Goal: Browse casually

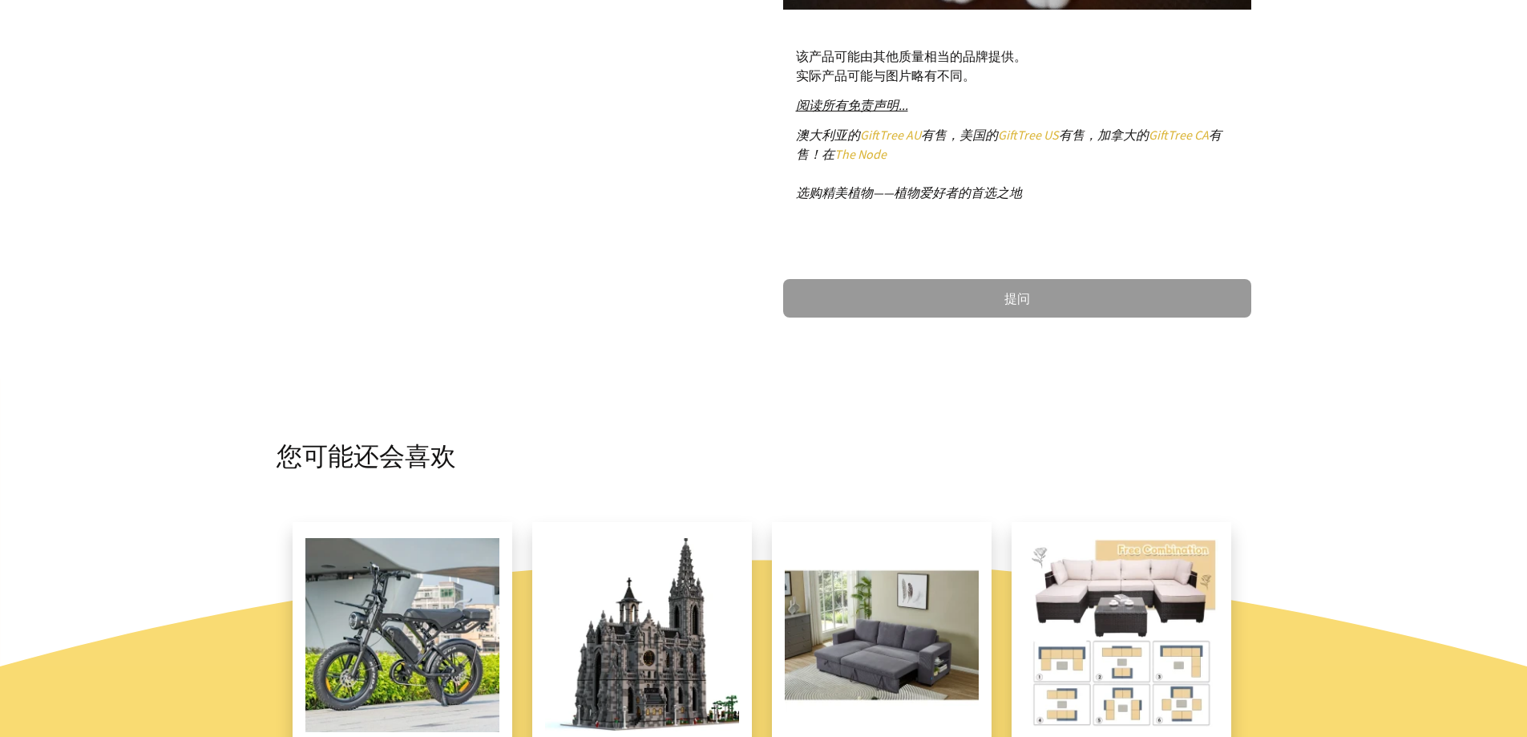
scroll to position [882, 0]
click at [825, 107] on font "阅读所有免责声明..." at bounding box center [852, 104] width 112 height 16
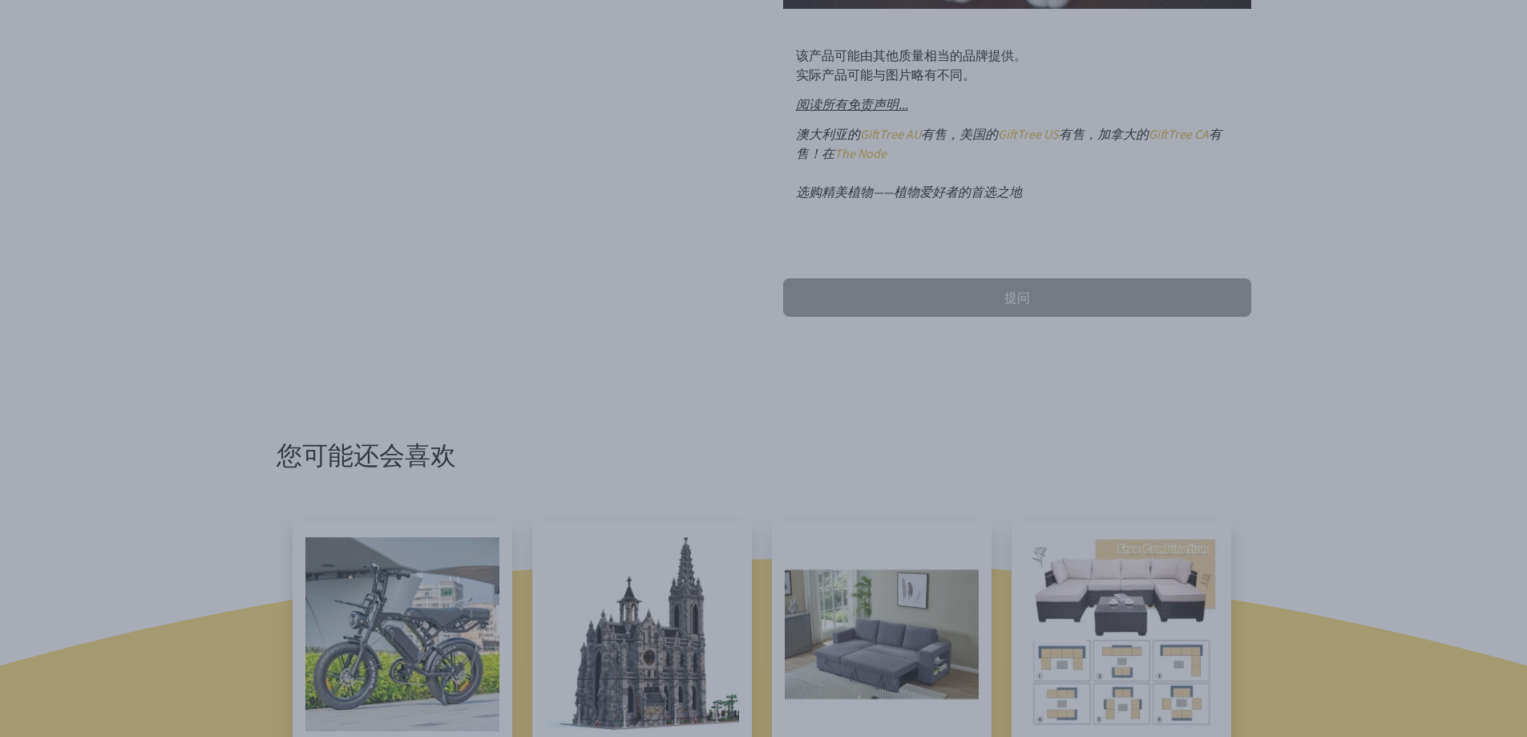
click at [1234, 115] on dialogboxoverlay at bounding box center [763, 368] width 1527 height 737
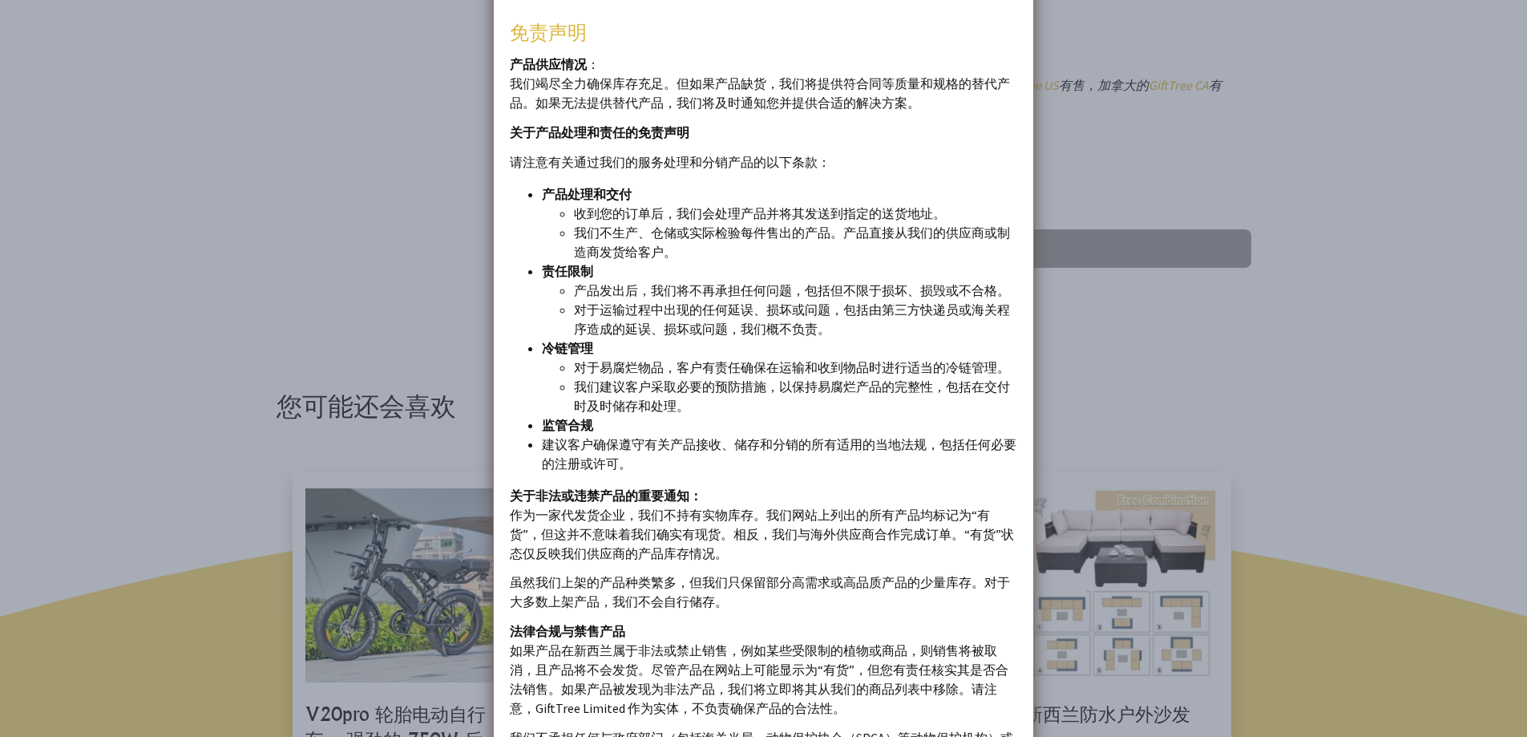
scroll to position [801, 0]
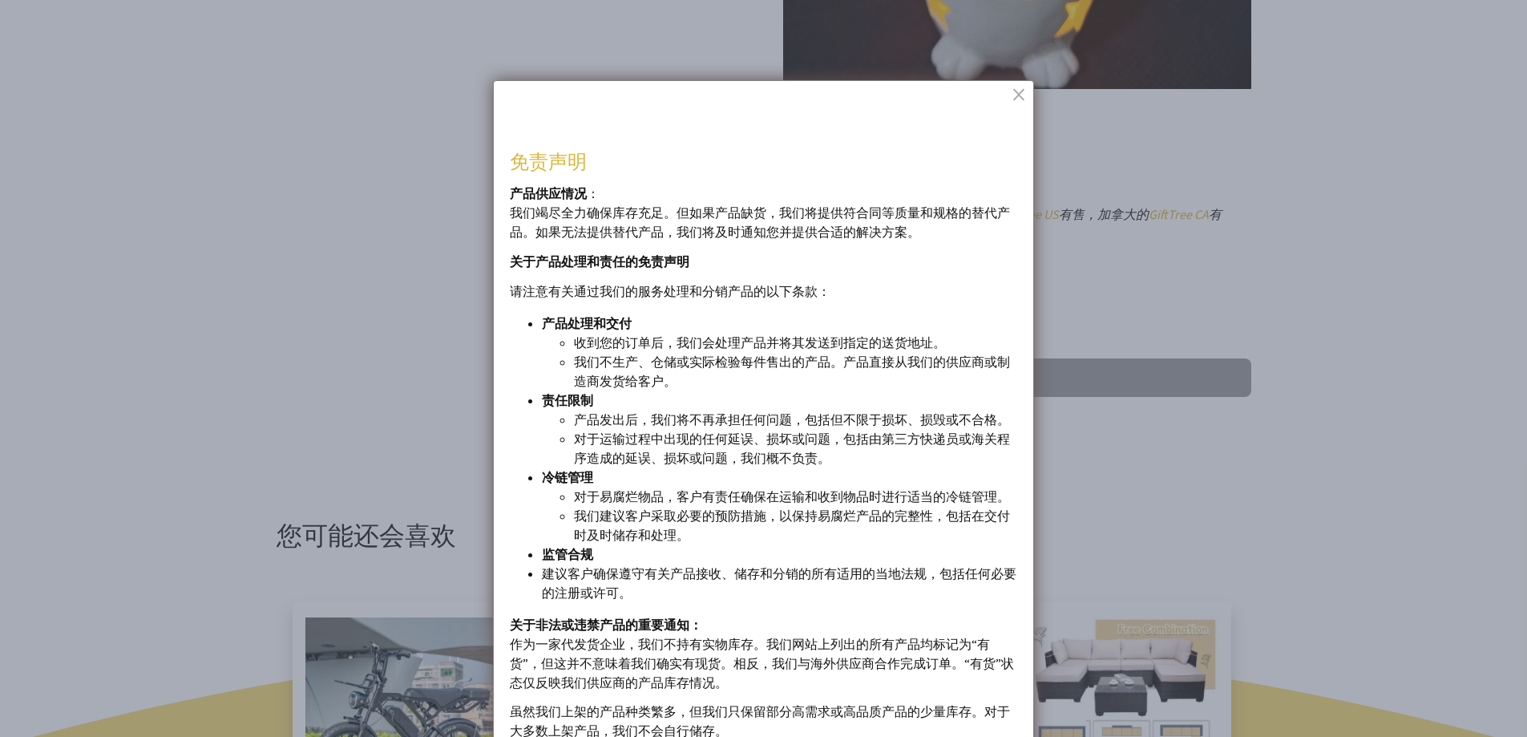
click at [1022, 90] on dialogboxclose at bounding box center [1020, 93] width 19 height 19
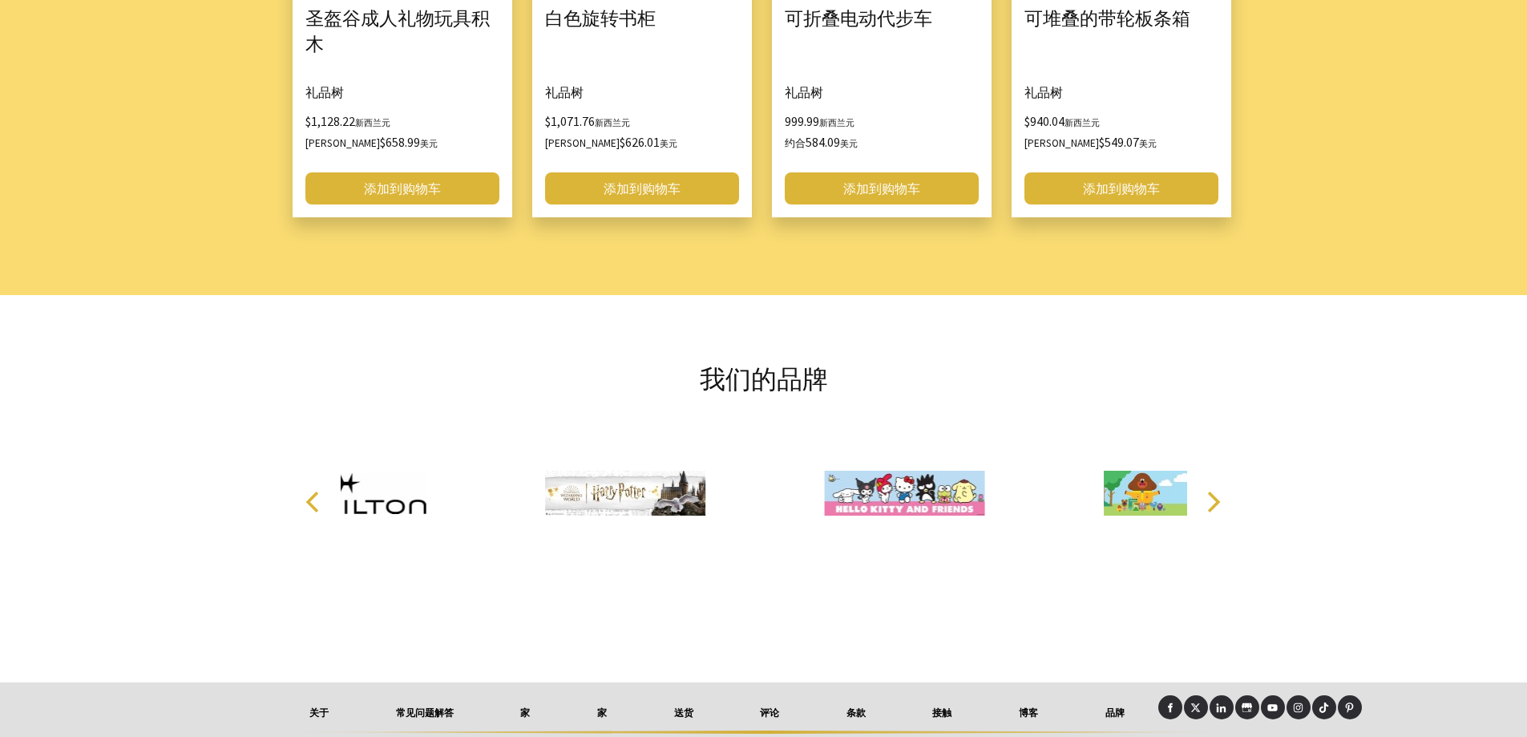
scroll to position [2178, 0]
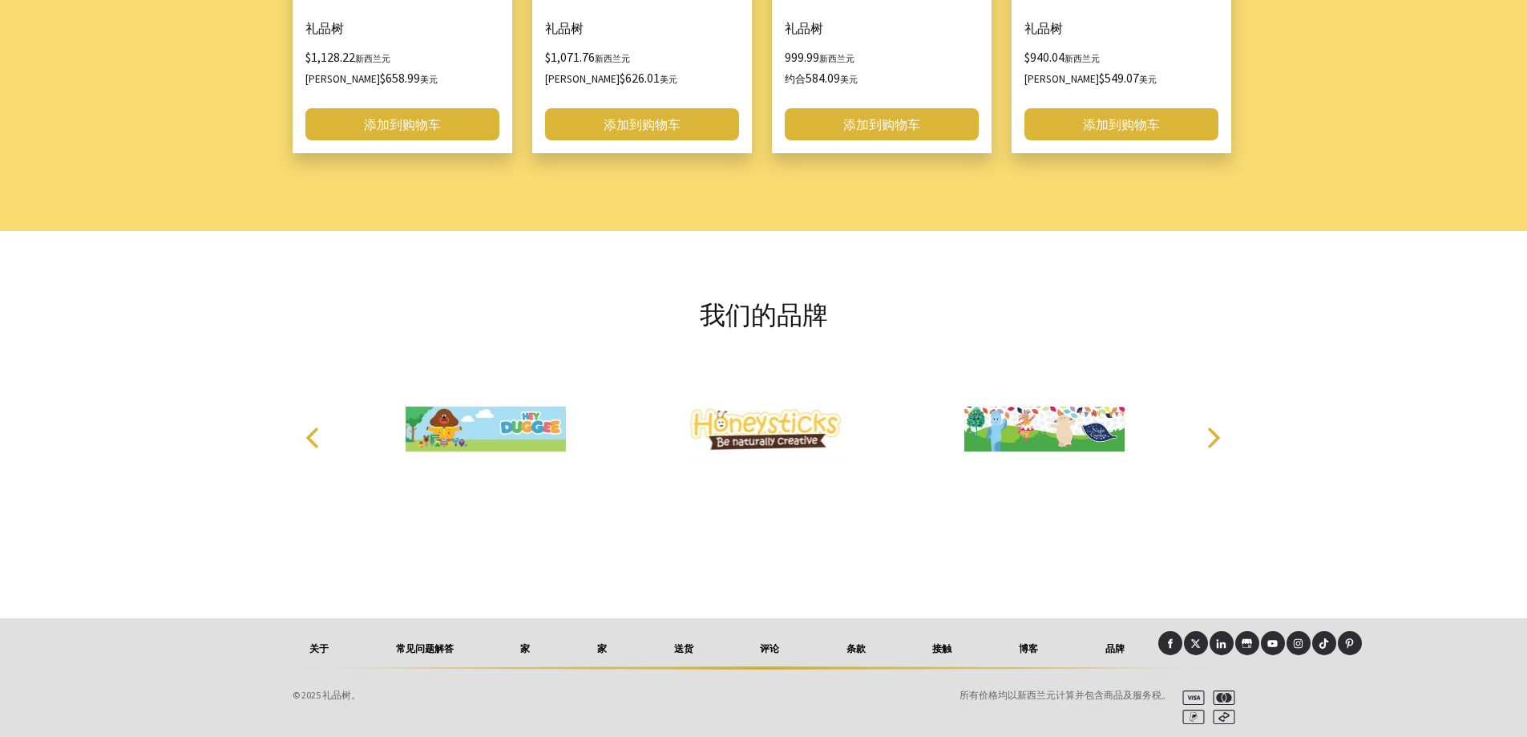
click at [310, 651] on font "关于" at bounding box center [318, 648] width 19 height 12
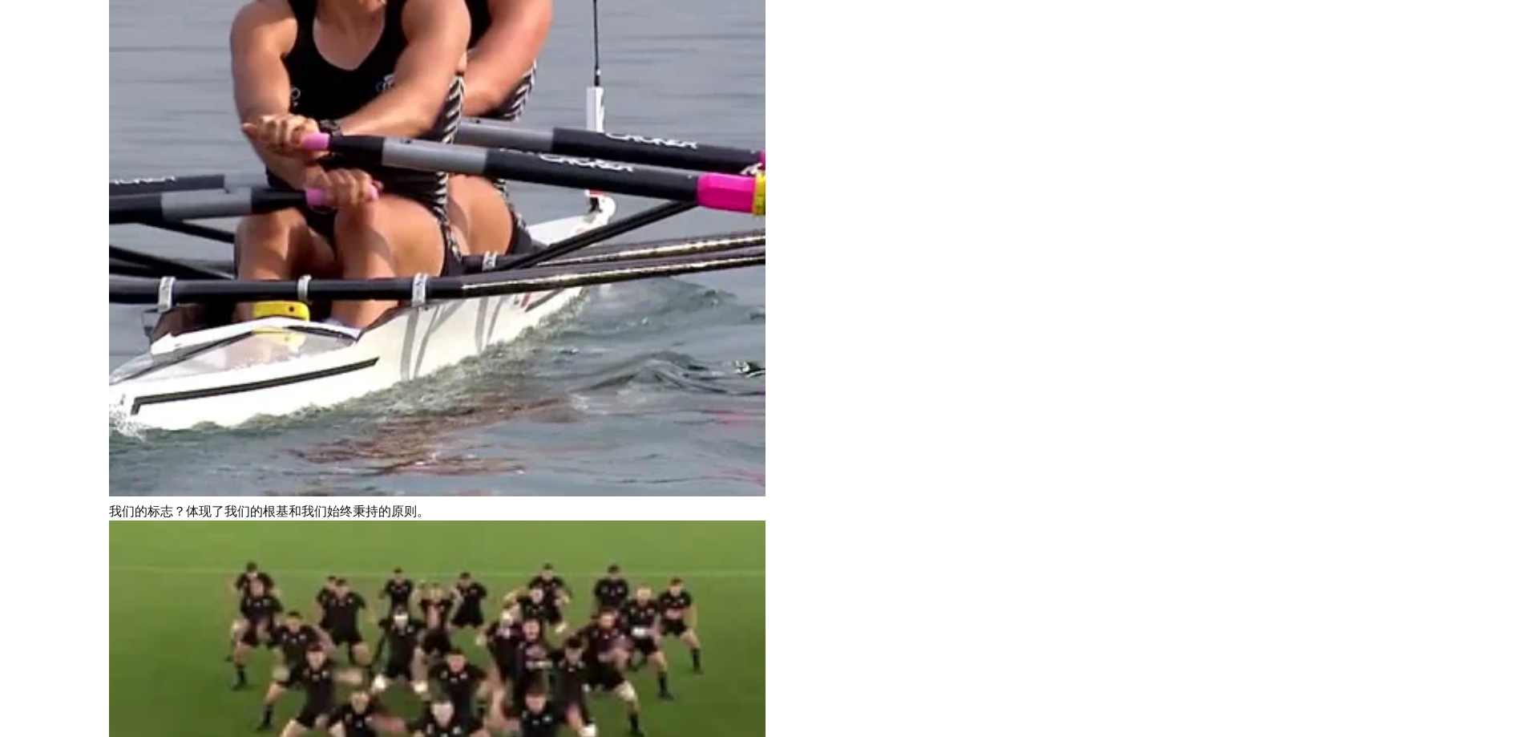
scroll to position [2645, 0]
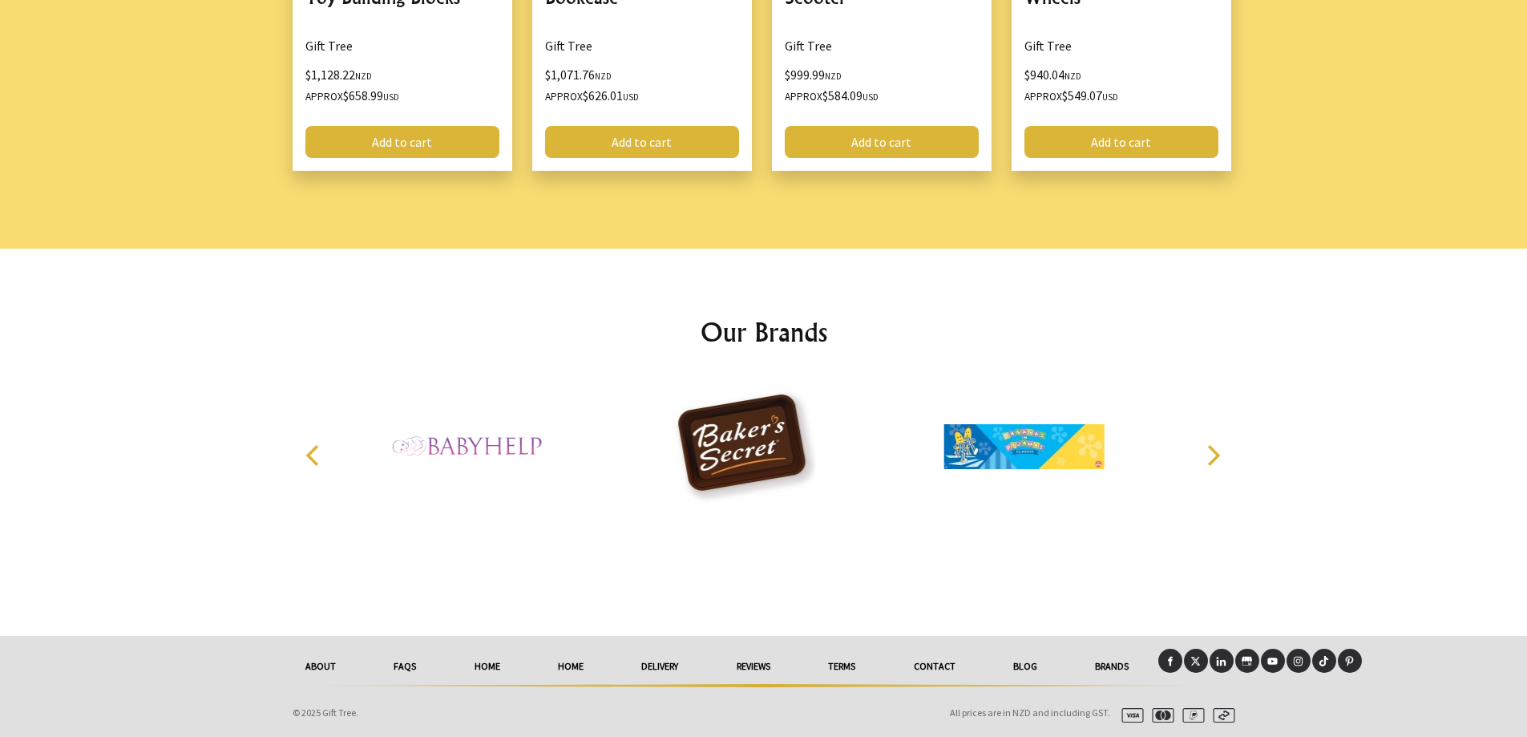
scroll to position [2186, 0]
